Goal: Navigation & Orientation: Understand site structure

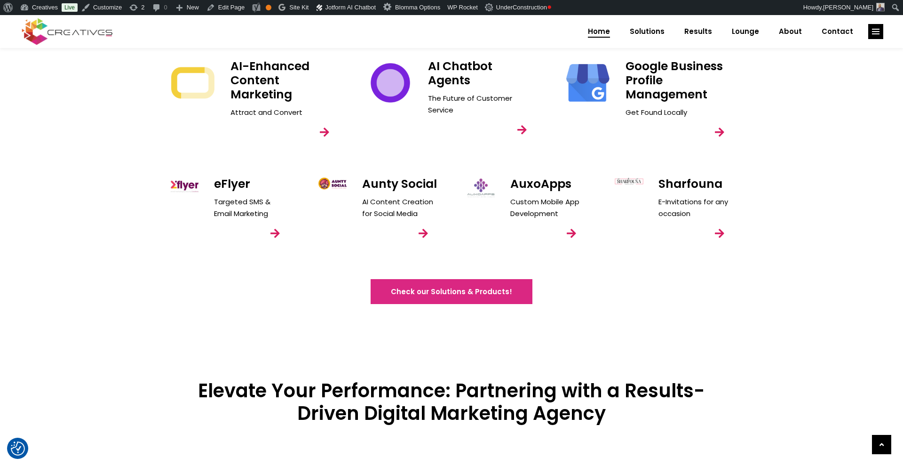
scroll to position [1481, 0]
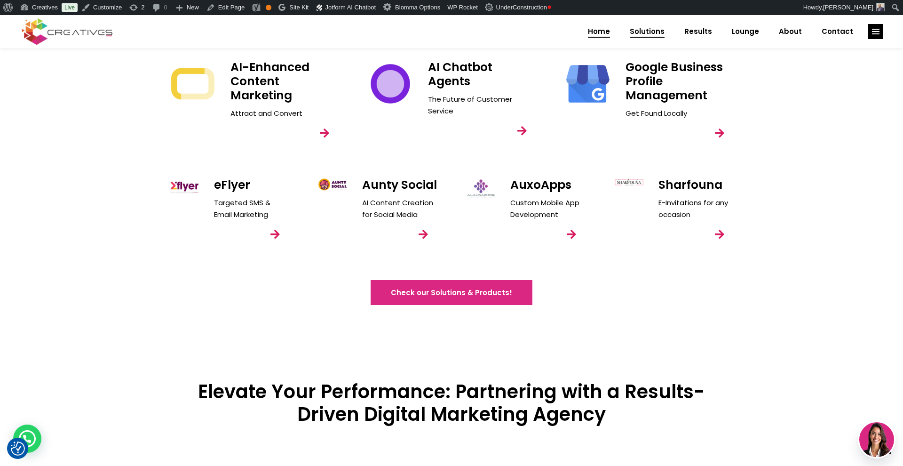
click at [658, 30] on span "Solutions" at bounding box center [647, 31] width 35 height 24
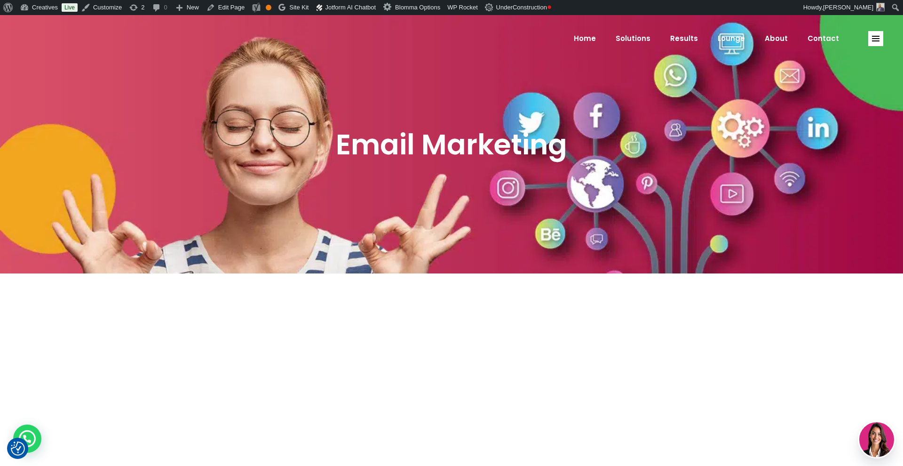
click at [589, 40] on span "Home" at bounding box center [585, 38] width 22 height 24
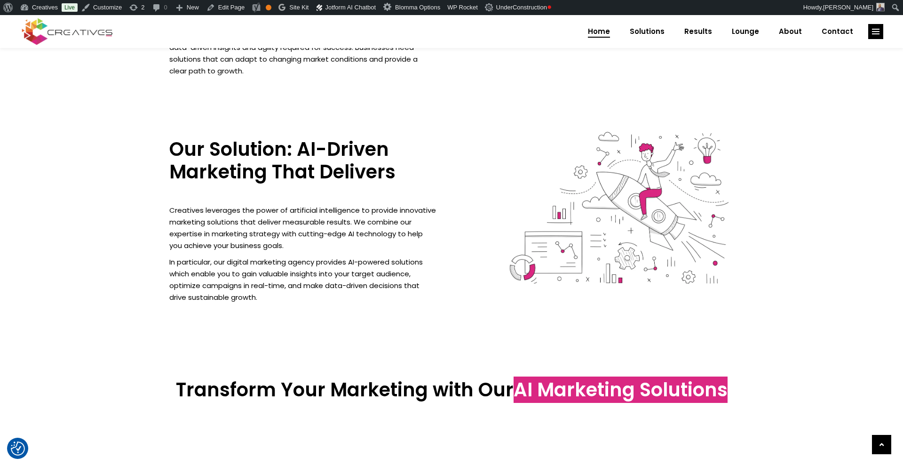
scroll to position [840, 0]
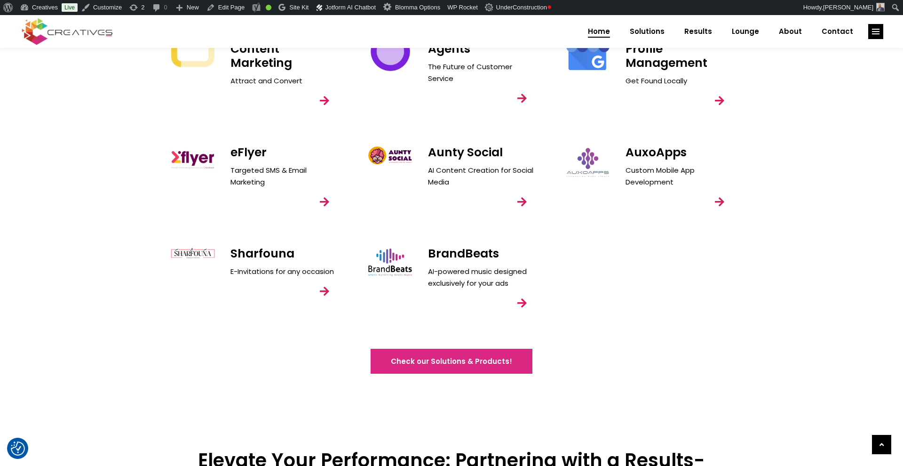
scroll to position [1554, 0]
